Goal: Navigation & Orientation: Find specific page/section

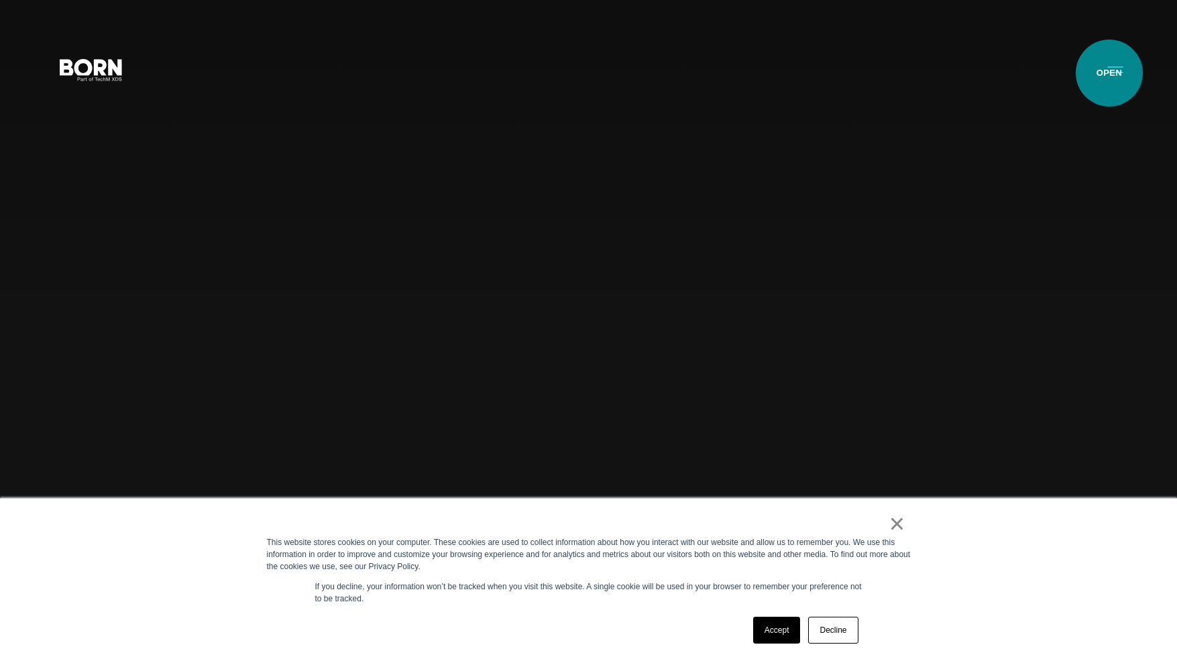
click at [1110, 73] on button "Primary Menu" at bounding box center [1116, 69] width 32 height 28
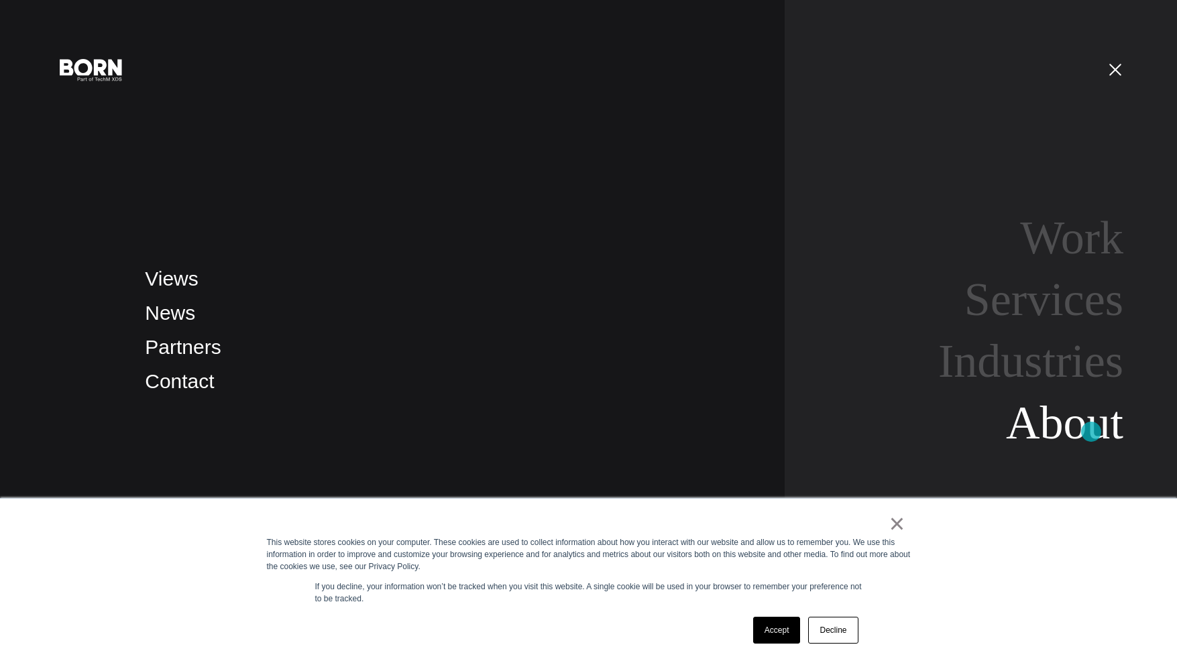
click at [1092, 432] on link "About" at bounding box center [1064, 423] width 117 height 52
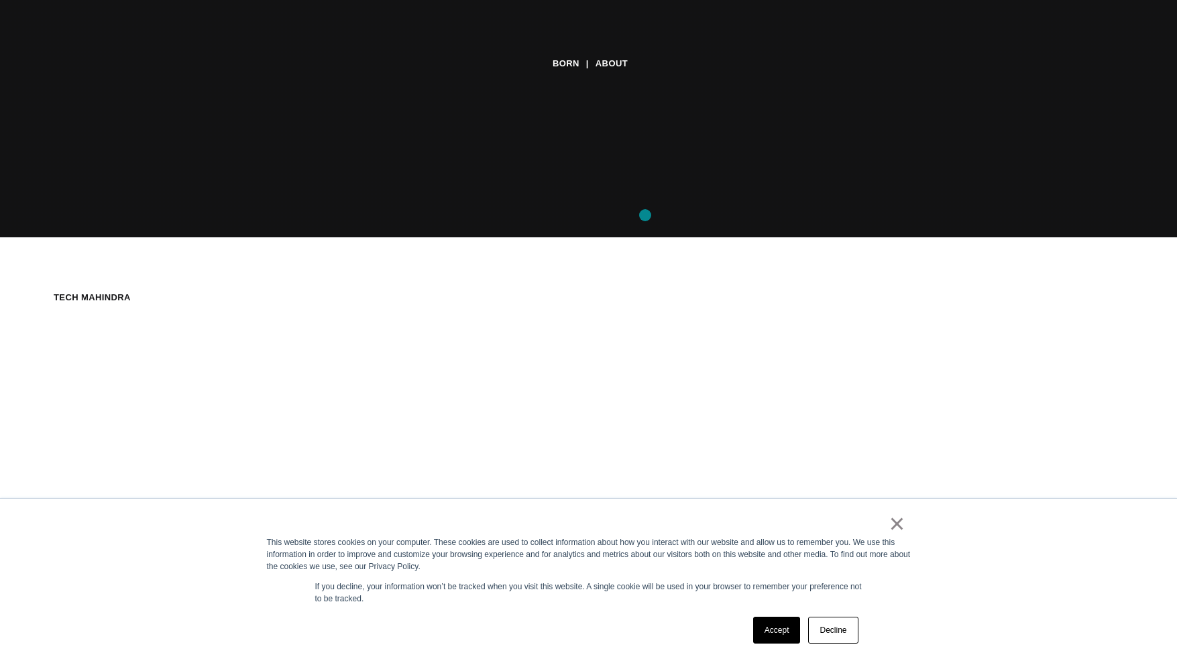
scroll to position [432, 0]
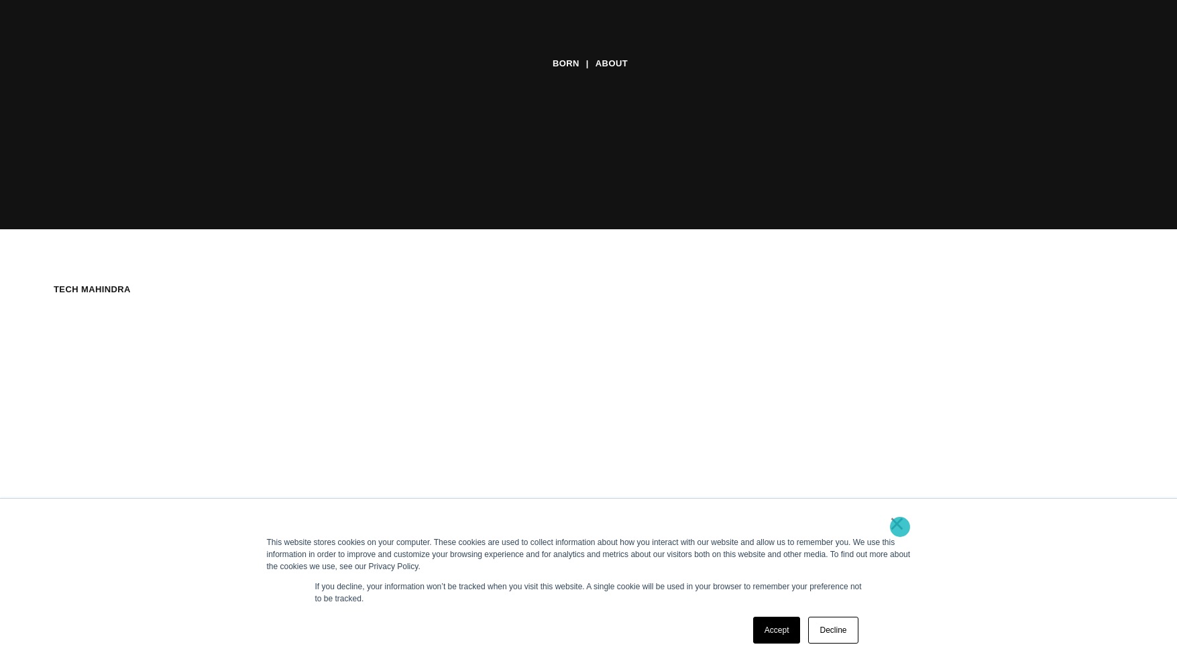
click at [900, 527] on link "×" at bounding box center [898, 524] width 16 height 12
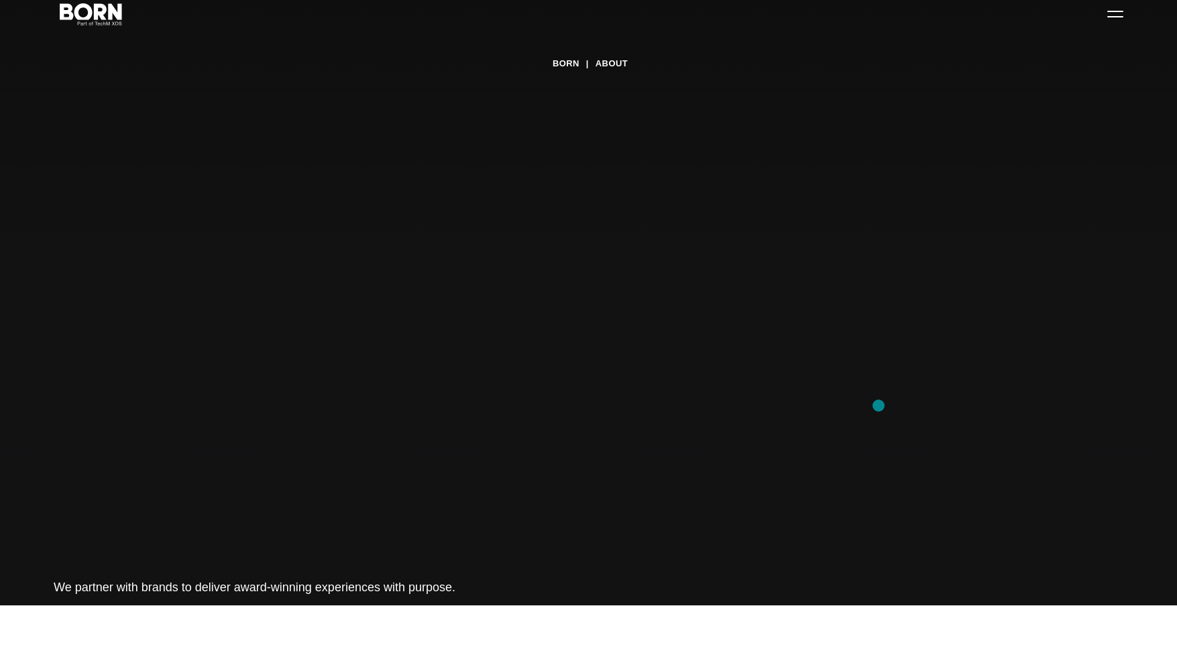
scroll to position [0, 0]
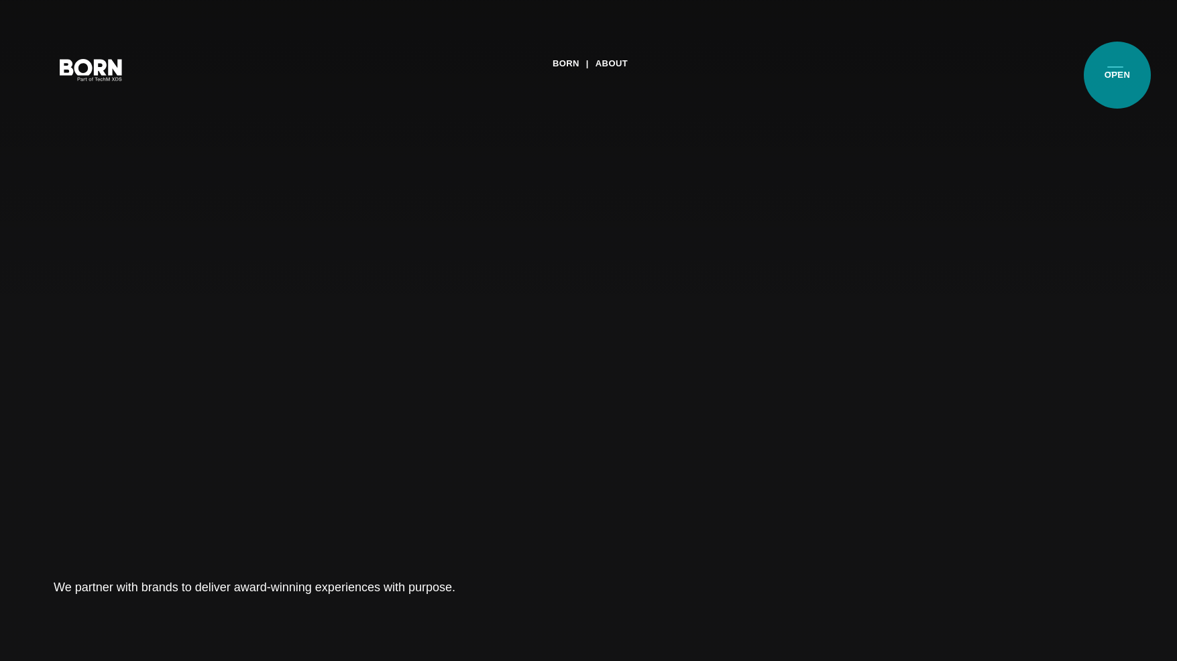
click at [1118, 75] on button "Primary Menu" at bounding box center [1116, 69] width 32 height 28
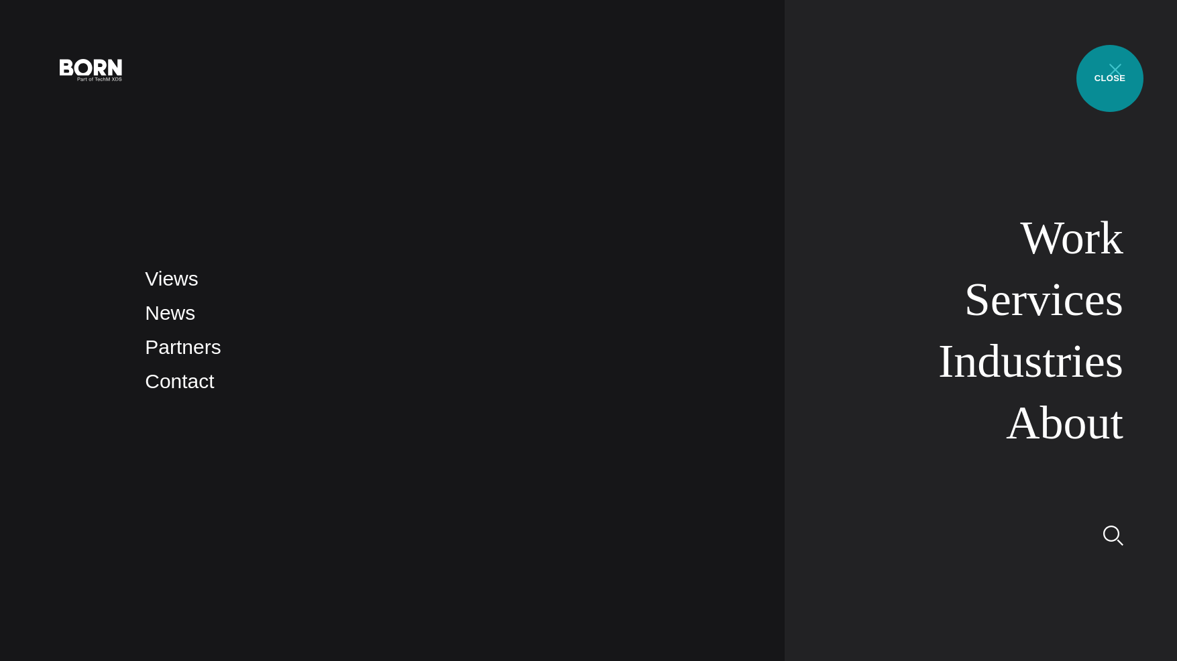
click at [1110, 78] on button "Primary Menu" at bounding box center [1116, 69] width 32 height 28
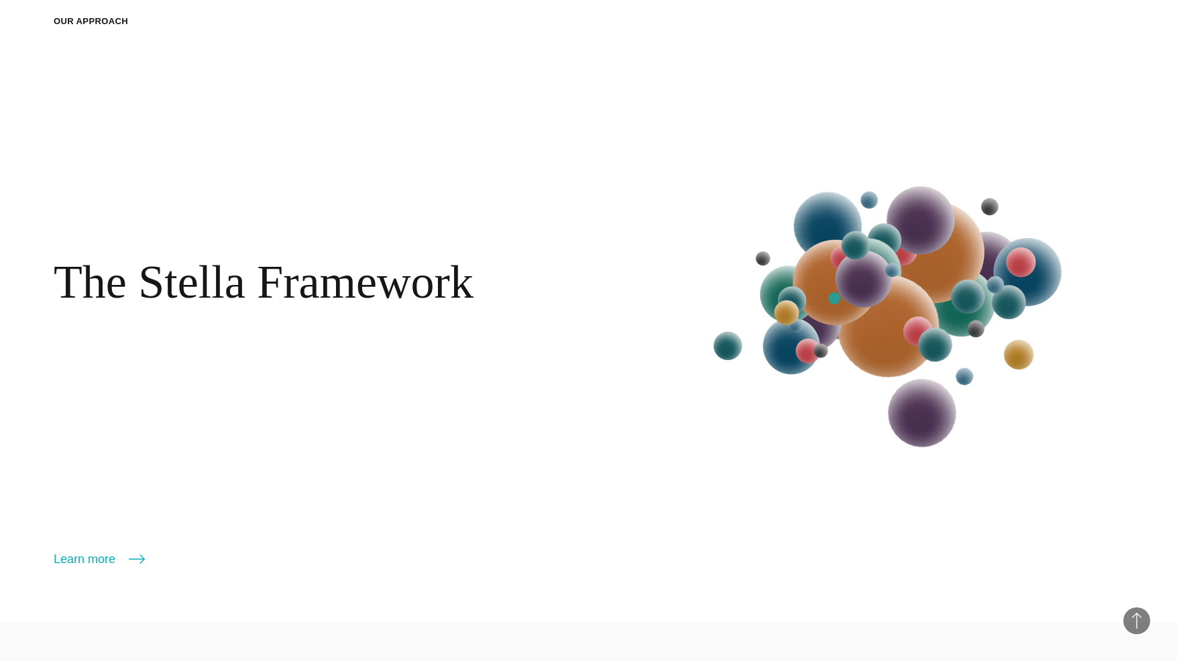
scroll to position [2095, 0]
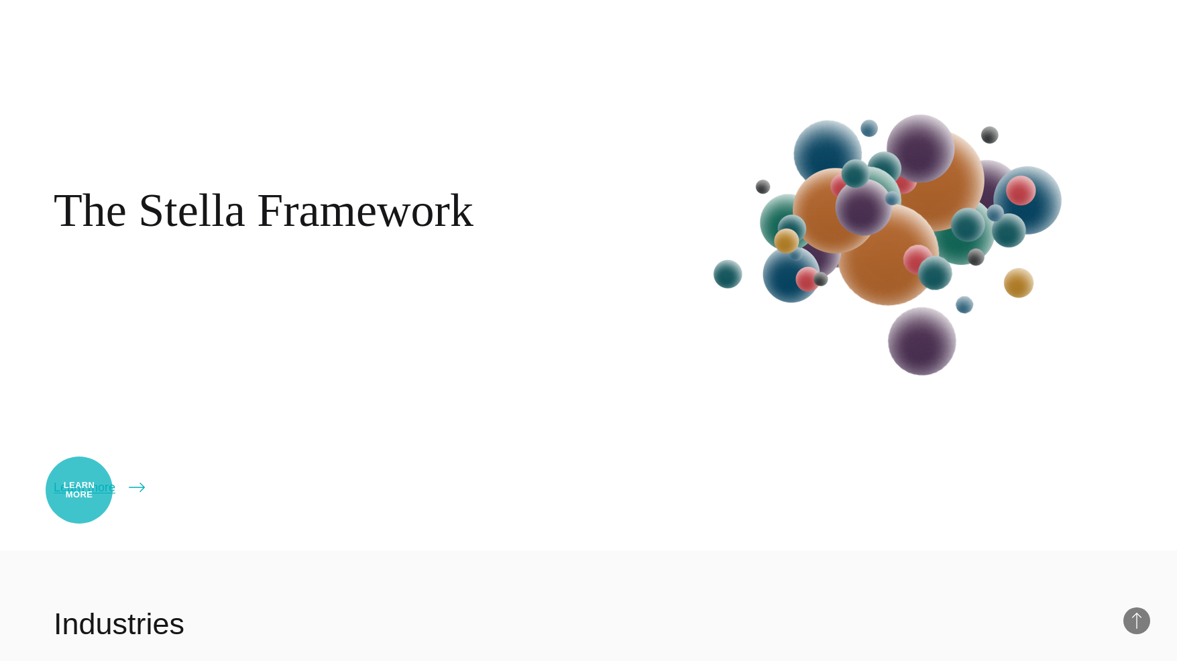
click at [79, 490] on link "Learn more" at bounding box center [99, 487] width 91 height 19
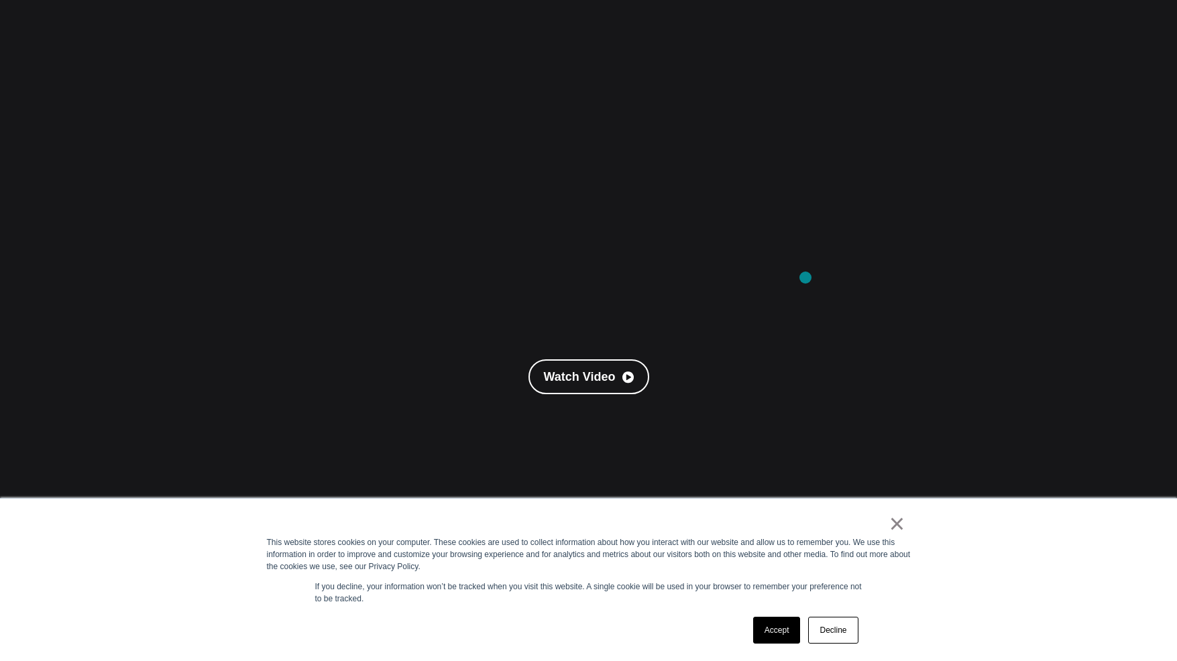
scroll to position [312, 0]
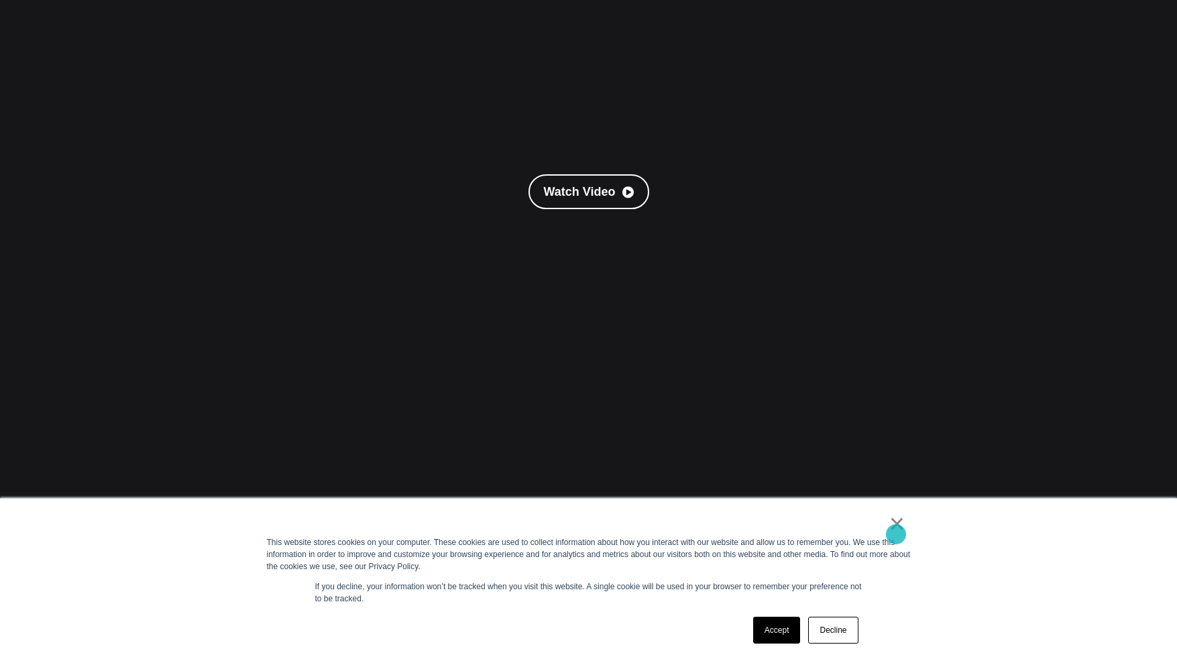
click at [896, 530] on link "×" at bounding box center [898, 524] width 16 height 12
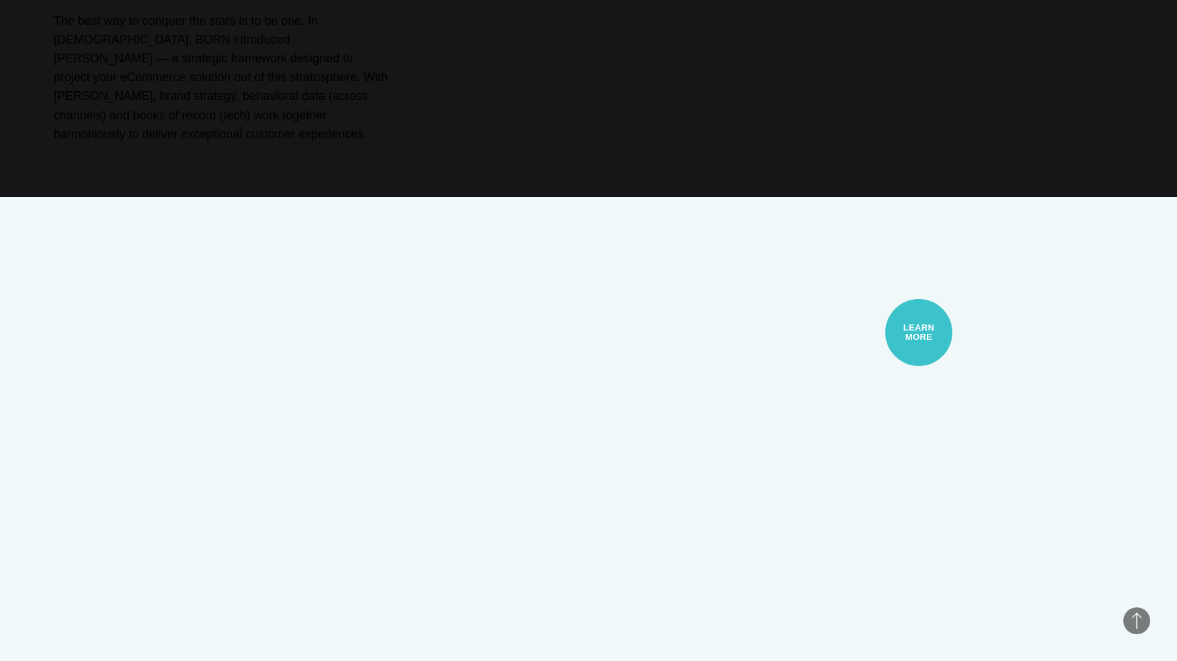
scroll to position [1388, 0]
